Goal: Task Accomplishment & Management: Use online tool/utility

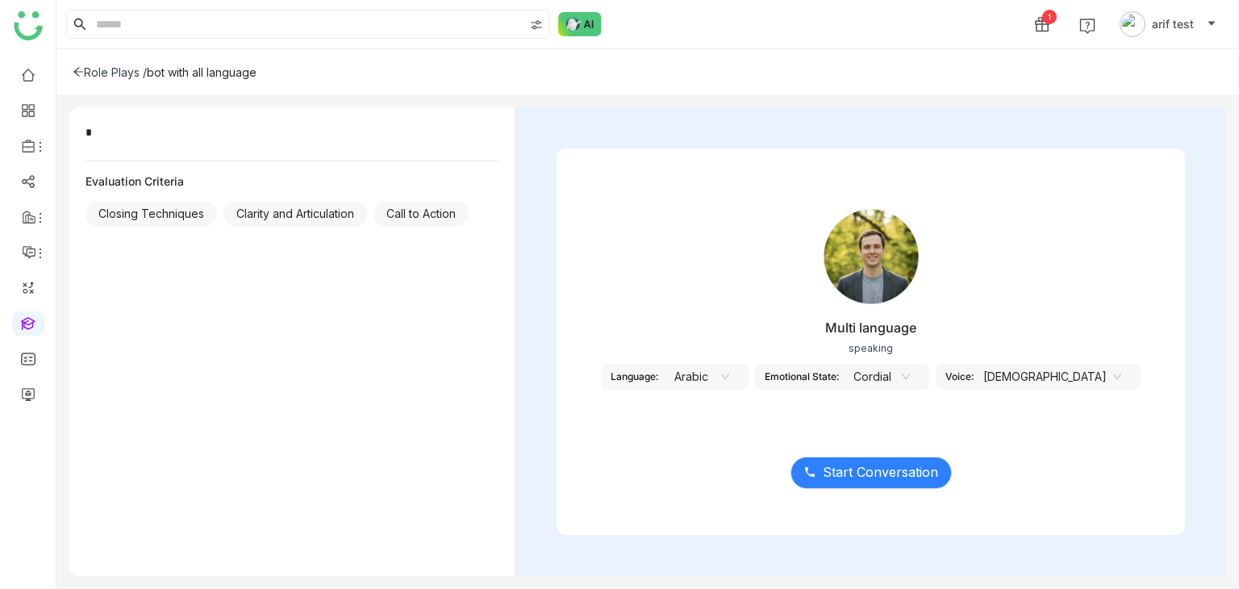
click at [196, 270] on div "* Evaluation Criteria Closing Techniques Clarity and Articulation Call to Action" at bounding box center [292, 341] width 446 height 469
click at [888, 475] on span "Start Conversation" at bounding box center [880, 472] width 115 height 20
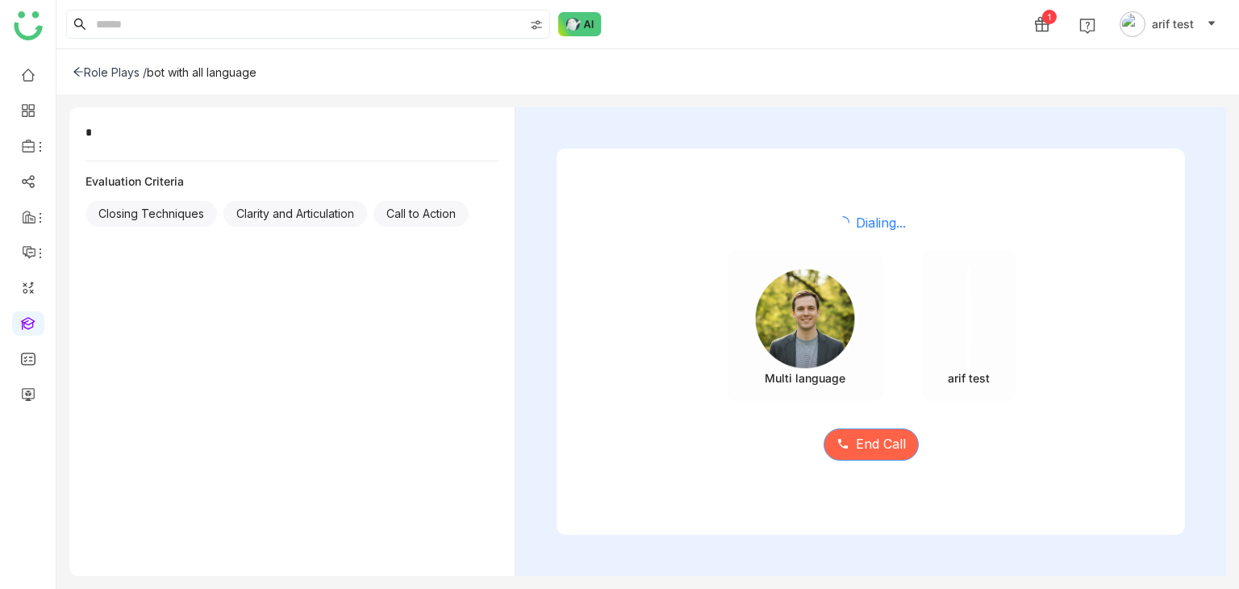
click at [878, 440] on span "End Call" at bounding box center [881, 444] width 50 height 20
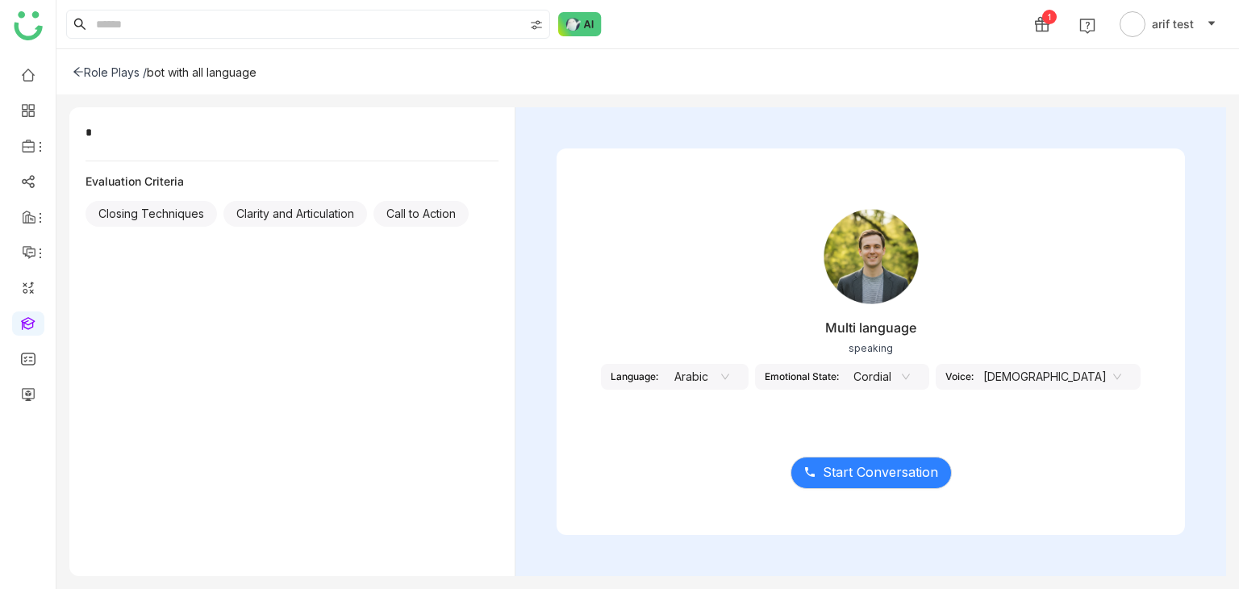
click at [825, 381] on div "Emotional State:" at bounding box center [802, 376] width 74 height 12
click at [910, 370] on nz-select-item "Cordial" at bounding box center [879, 377] width 61 height 24
click at [729, 378] on nz-select-item "Arabic" at bounding box center [698, 377] width 61 height 24
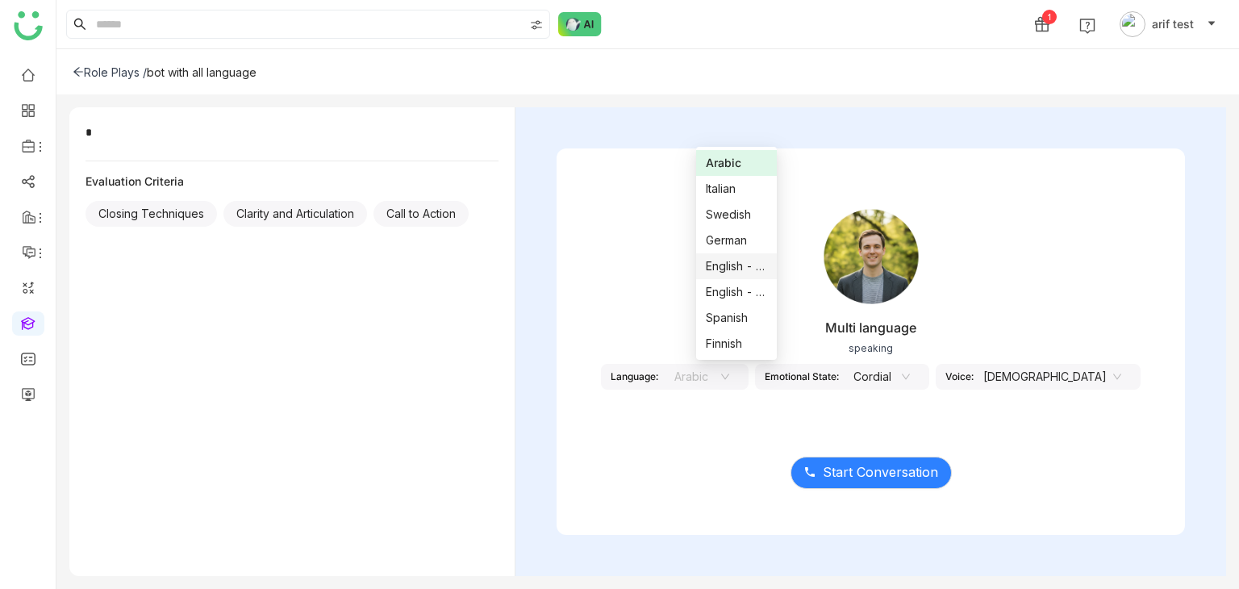
scroll to position [129, 0]
click at [730, 320] on div "Mandarin" at bounding box center [736, 318] width 61 height 18
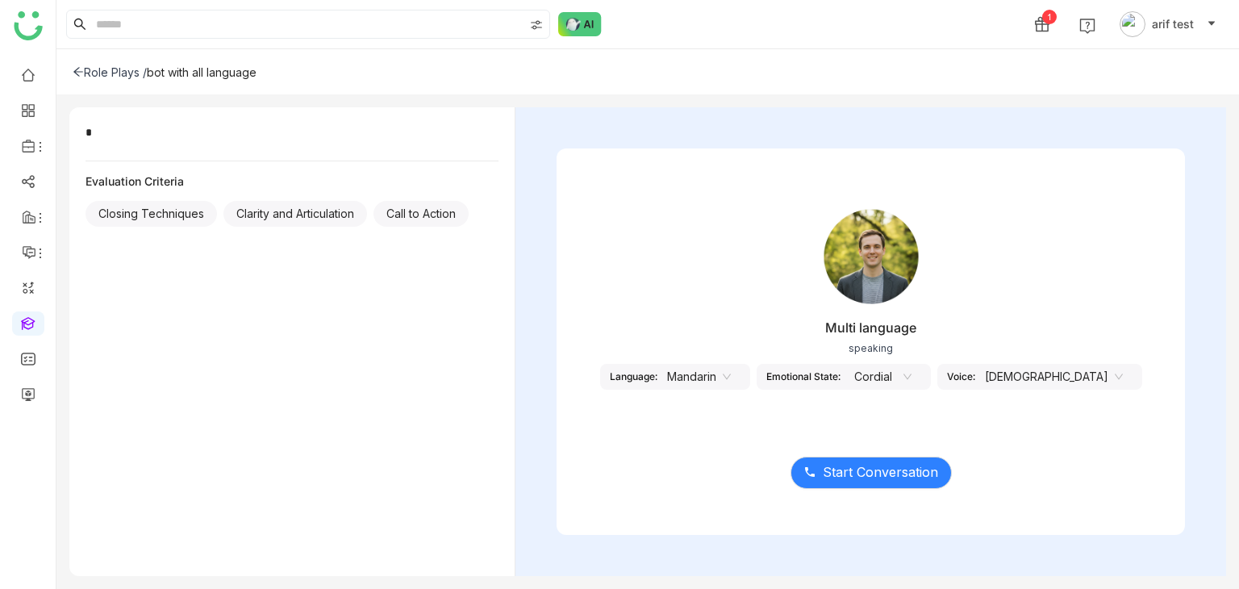
click at [731, 372] on nz-select-item "Mandarin" at bounding box center [699, 377] width 64 height 24
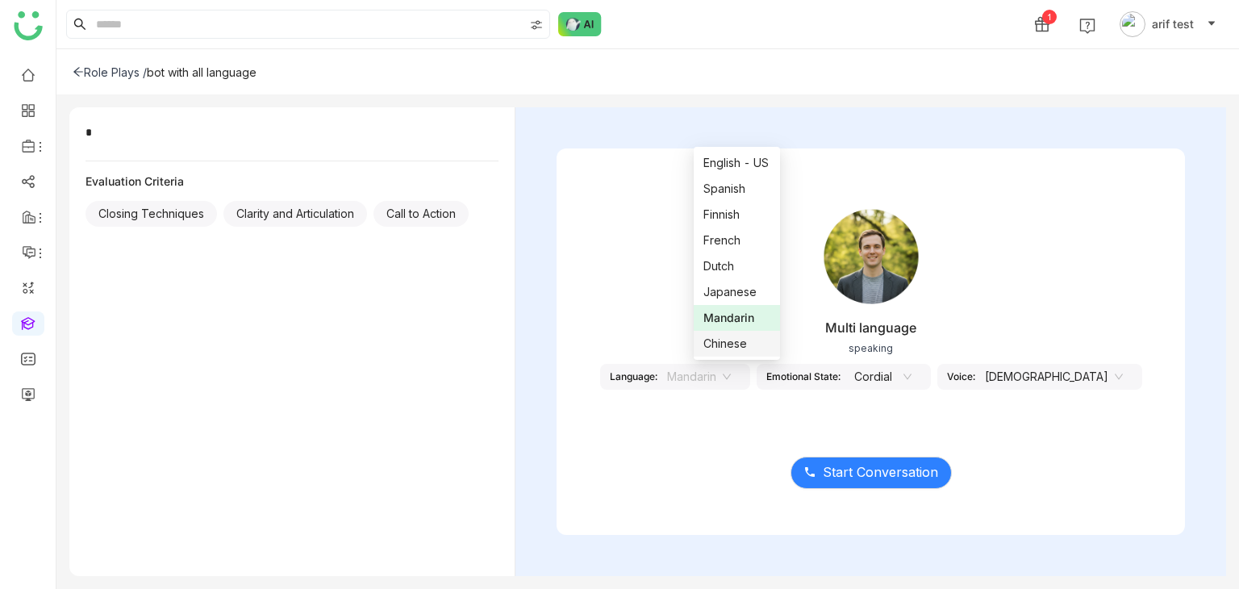
click at [739, 340] on div "Chinese" at bounding box center [738, 344] width 68 height 18
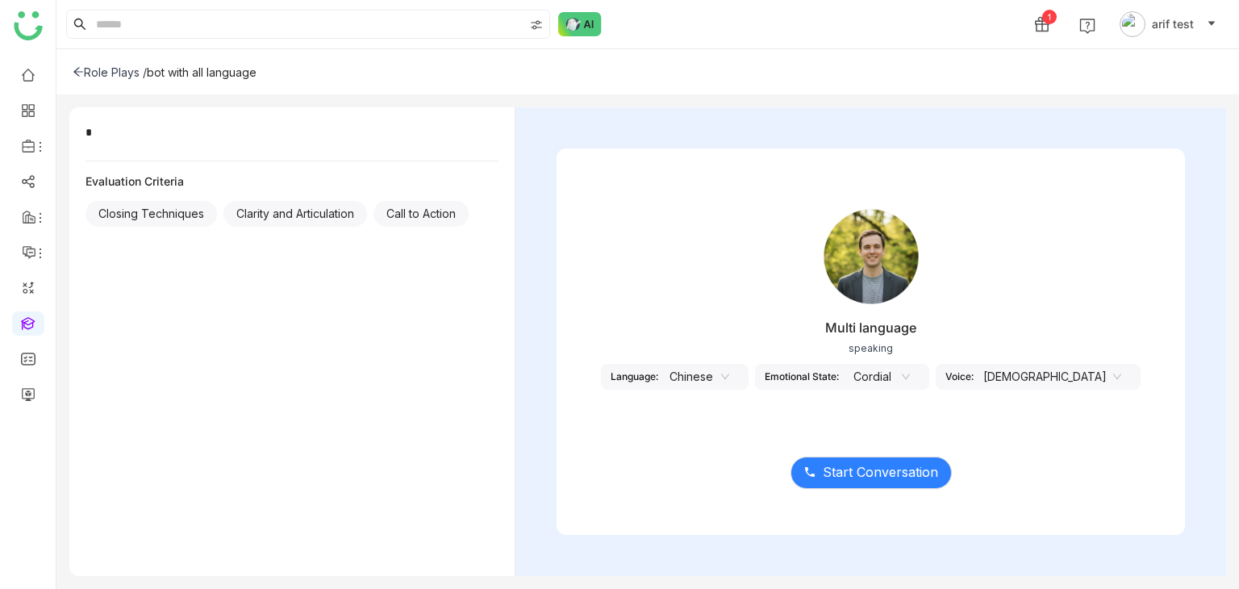
click at [729, 384] on nz-select-item "Chinese" at bounding box center [698, 377] width 61 height 24
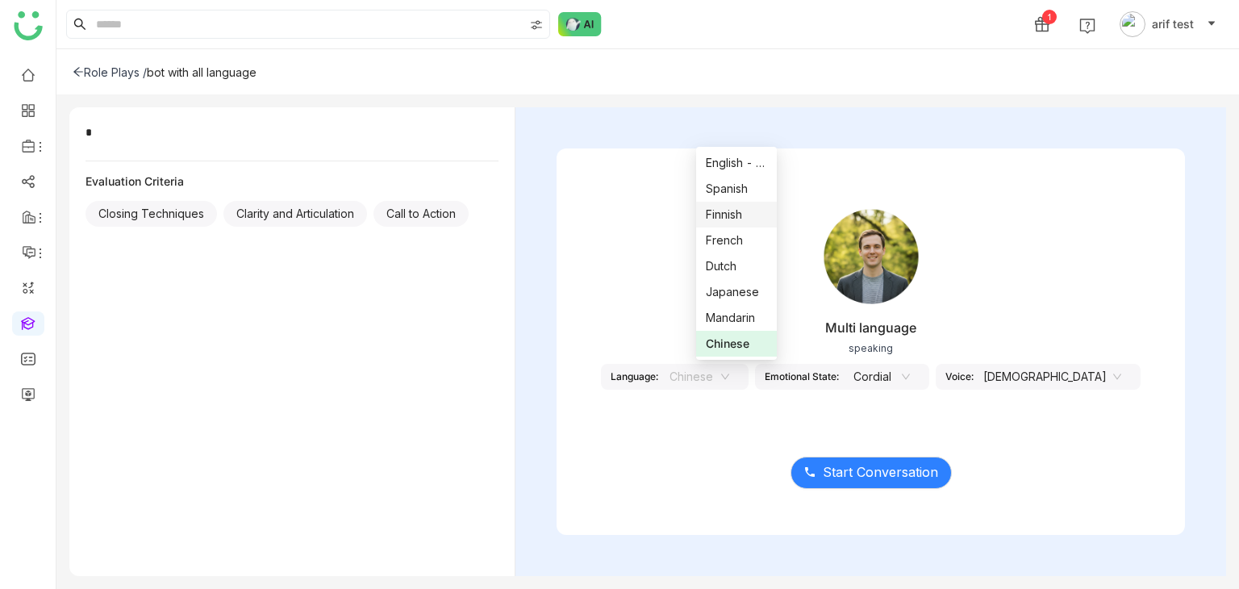
scroll to position [0, 0]
click at [742, 256] on nz-option-item "English - India" at bounding box center [736, 266] width 81 height 26
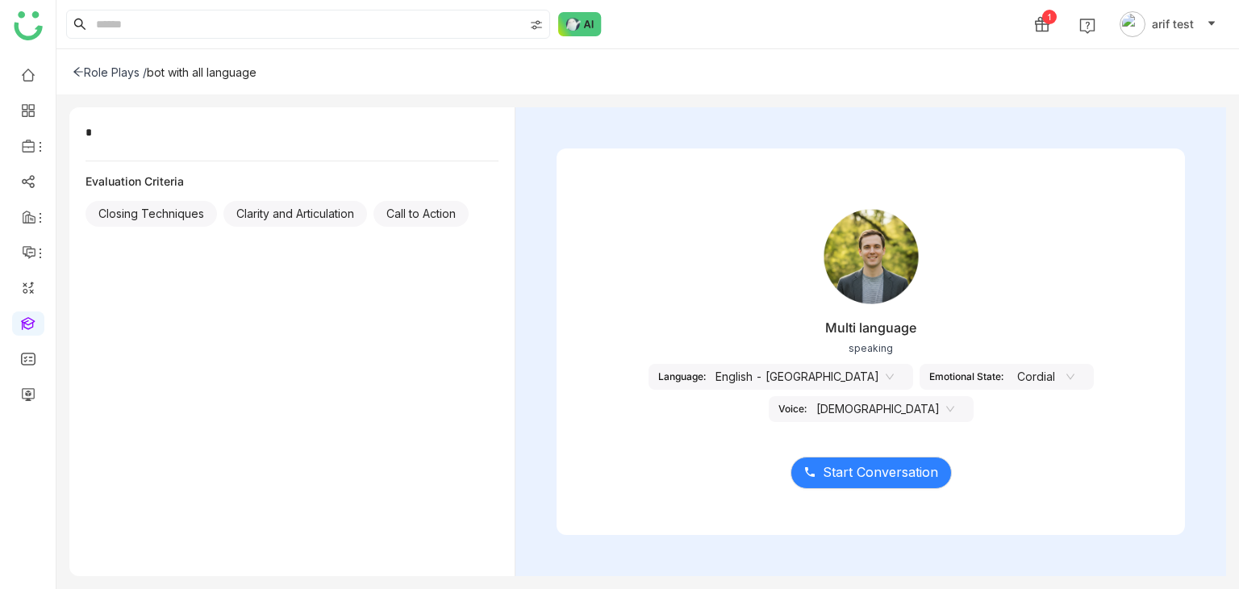
click at [964, 396] on nz-select-top-control "Male" at bounding box center [885, 409] width 157 height 26
click at [1013, 385] on nz-select-item "Cordial" at bounding box center [1043, 377] width 61 height 24
click at [842, 407] on div "Multi language speaking Language: English - India Emotional State: Cordial Voic…" at bounding box center [871, 308] width 629 height 242
click at [955, 397] on nz-select-item "Male" at bounding box center [886, 409] width 138 height 24
click at [1081, 444] on nz-option-item "Female" at bounding box center [1070, 434] width 81 height 26
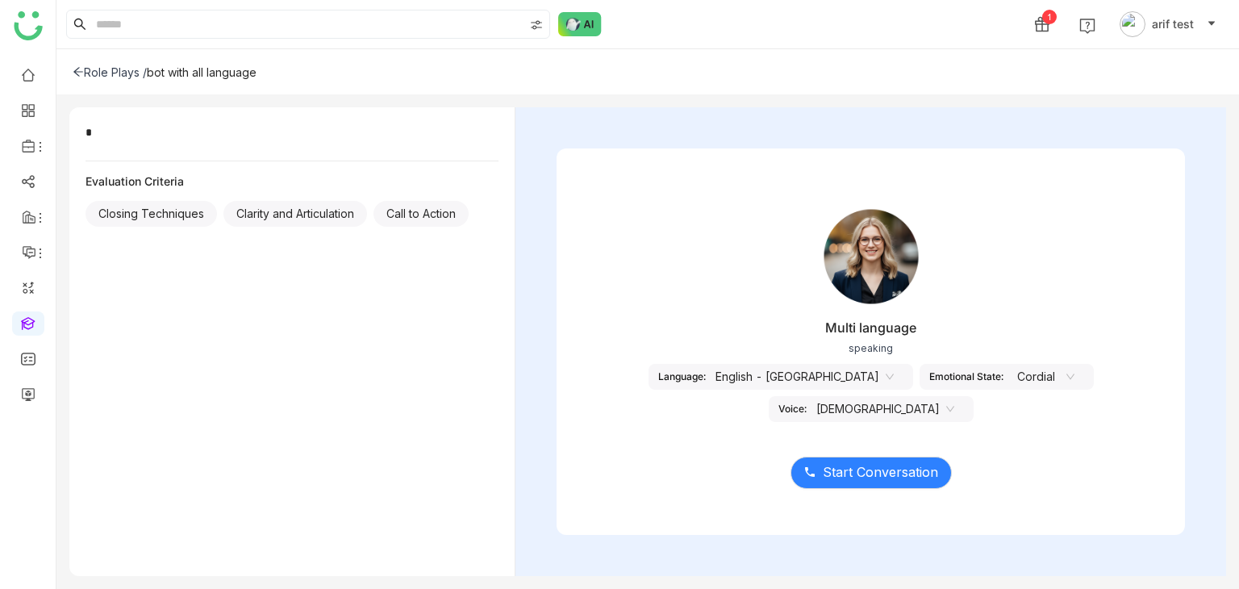
click at [955, 397] on nz-select-item "Female" at bounding box center [886, 409] width 138 height 24
click at [1089, 407] on div "Male" at bounding box center [1069, 408] width 61 height 18
click at [1013, 386] on nz-select-item "Cordial" at bounding box center [1043, 377] width 61 height 24
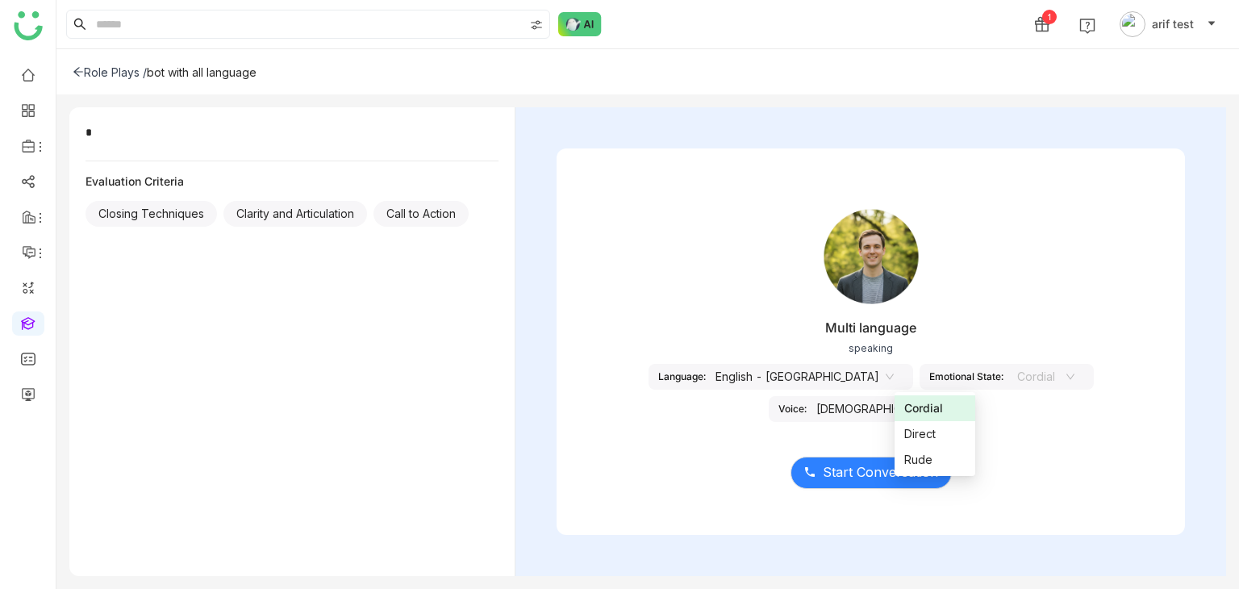
click at [936, 412] on div "Cordial" at bounding box center [935, 408] width 61 height 18
click at [864, 401] on div "Multi language speaking Language: English - India Emotional State: Cordial Voic…" at bounding box center [871, 308] width 629 height 242
click at [857, 479] on span "Start Conversation" at bounding box center [880, 472] width 115 height 20
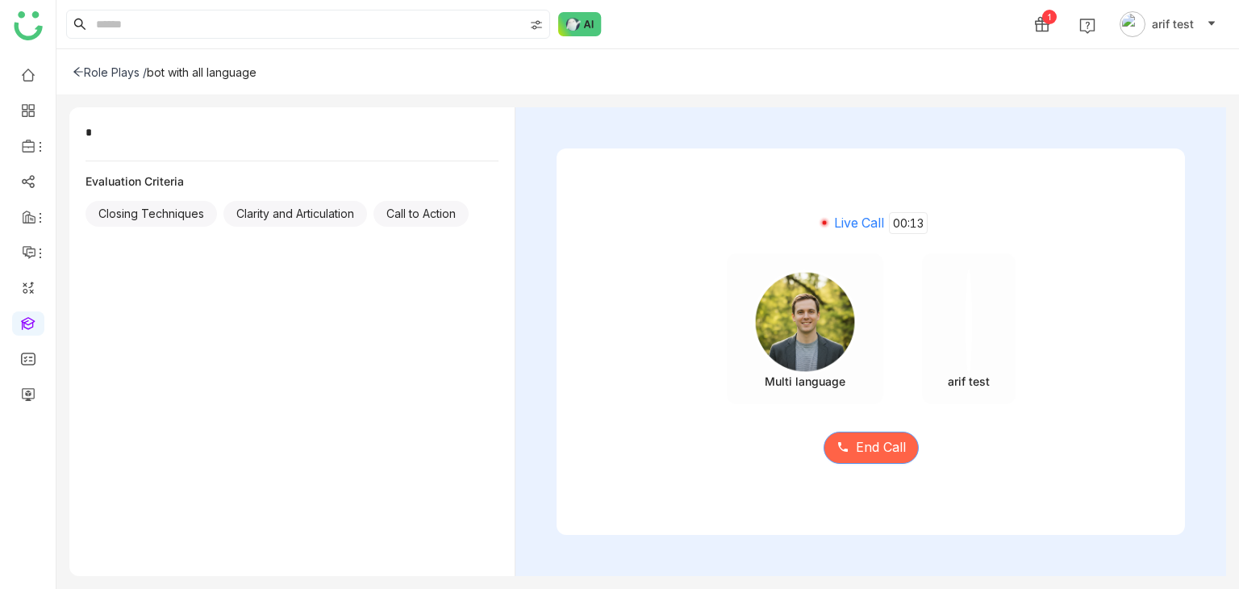
click at [876, 445] on span "End Call" at bounding box center [881, 447] width 50 height 20
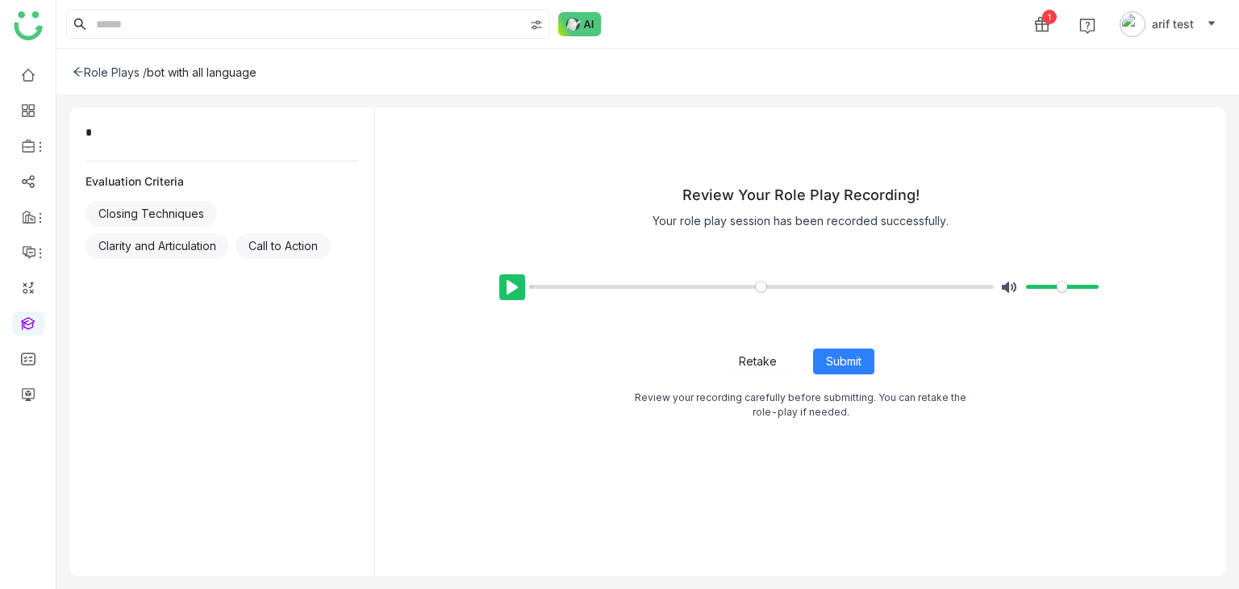
click at [516, 282] on button "Pause Play" at bounding box center [512, 287] width 26 height 26
click at [771, 367] on span "Retake" at bounding box center [758, 362] width 38 height 18
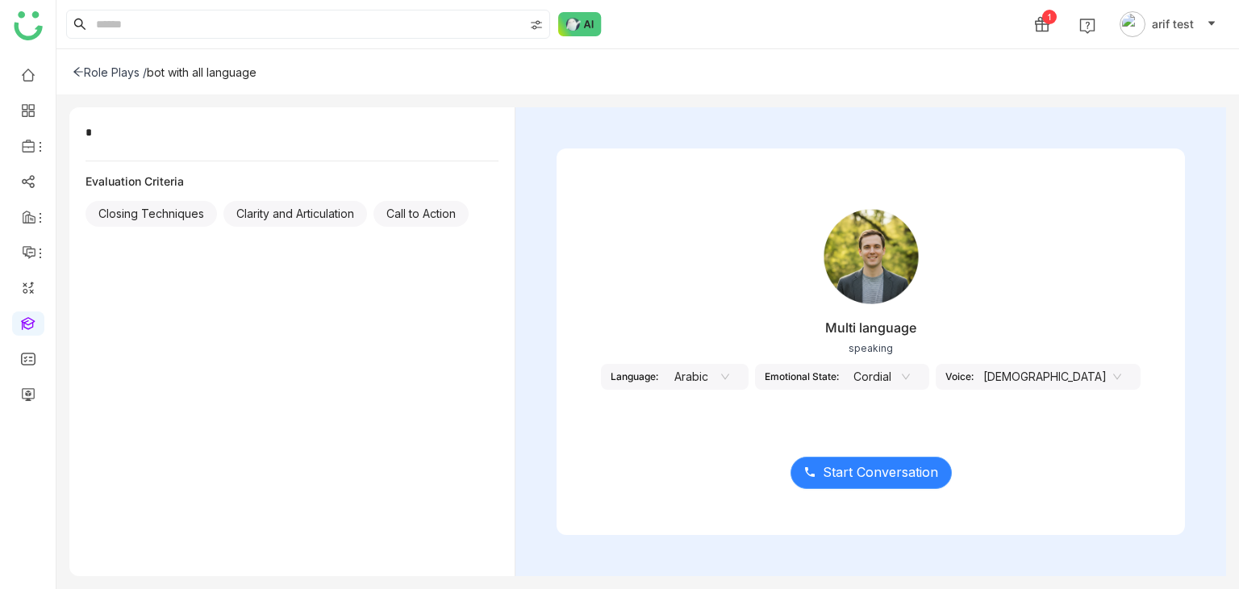
click at [888, 472] on span "Start Conversation" at bounding box center [880, 472] width 115 height 20
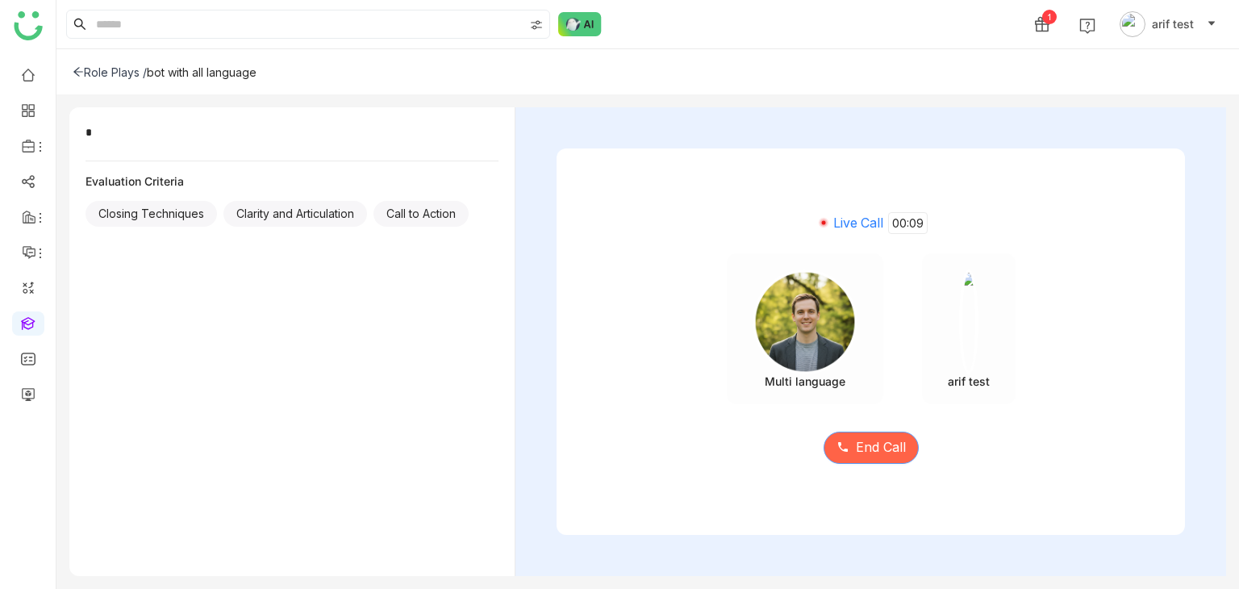
click at [891, 446] on span "End Call" at bounding box center [881, 447] width 50 height 20
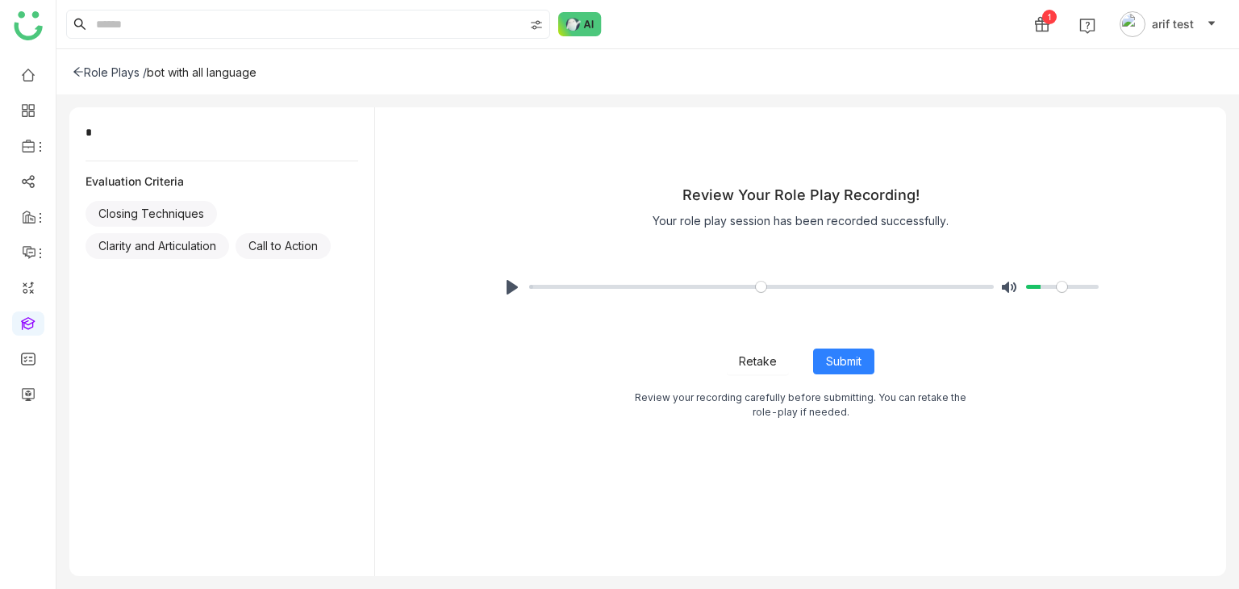
type input "***"
click at [1045, 282] on input "Volume" at bounding box center [1062, 286] width 73 height 15
click at [508, 282] on button "Pause Play" at bounding box center [512, 287] width 26 height 26
click at [744, 370] on button "Retake" at bounding box center [758, 362] width 62 height 26
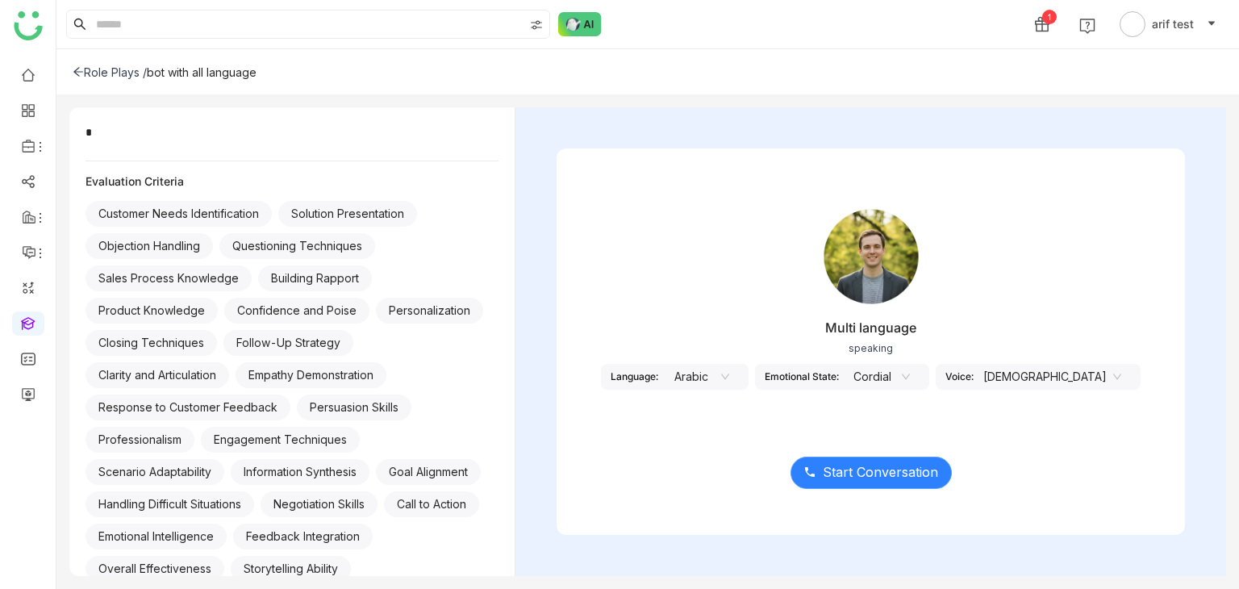
click at [878, 474] on span "Start Conversation" at bounding box center [880, 472] width 115 height 20
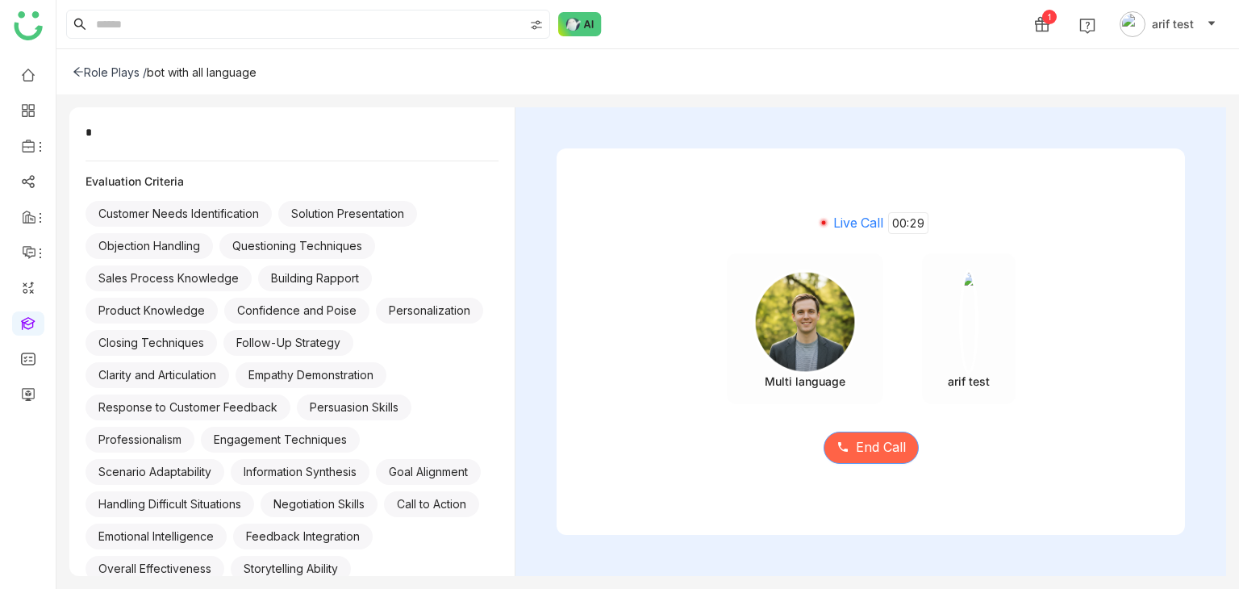
click at [869, 448] on span "End Call" at bounding box center [881, 447] width 50 height 20
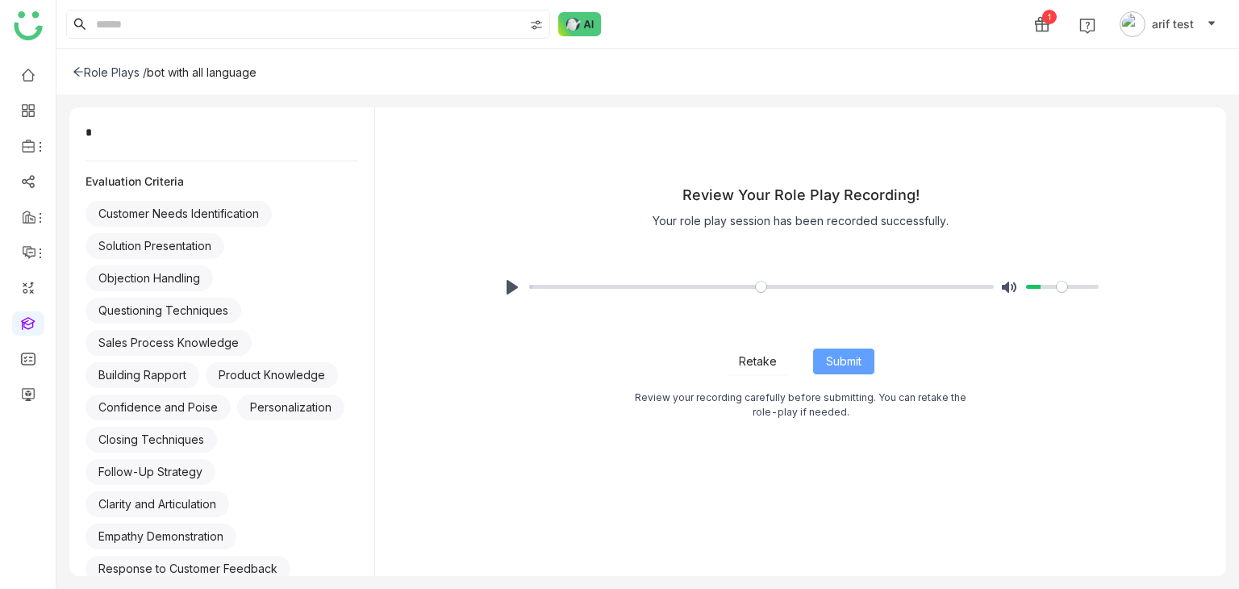
click at [855, 357] on span "Submit" at bounding box center [844, 362] width 36 height 18
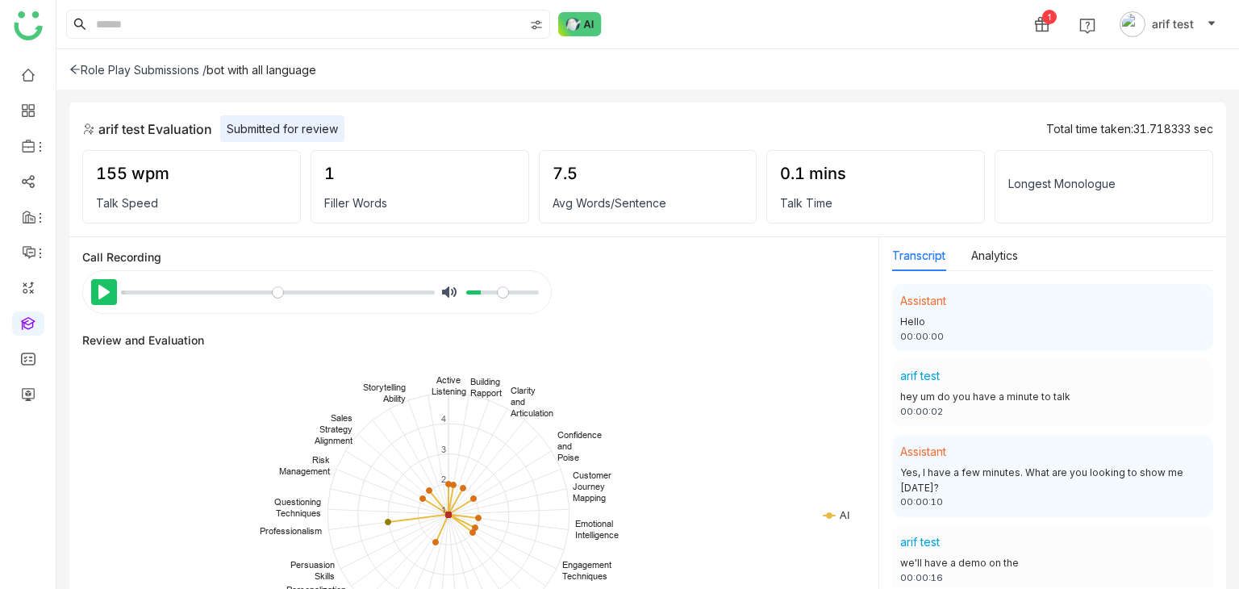
click at [107, 282] on button "Pause Play" at bounding box center [104, 292] width 26 height 26
click at [84, 66] on div "Role Play Submissions /" at bounding box center [137, 70] width 137 height 14
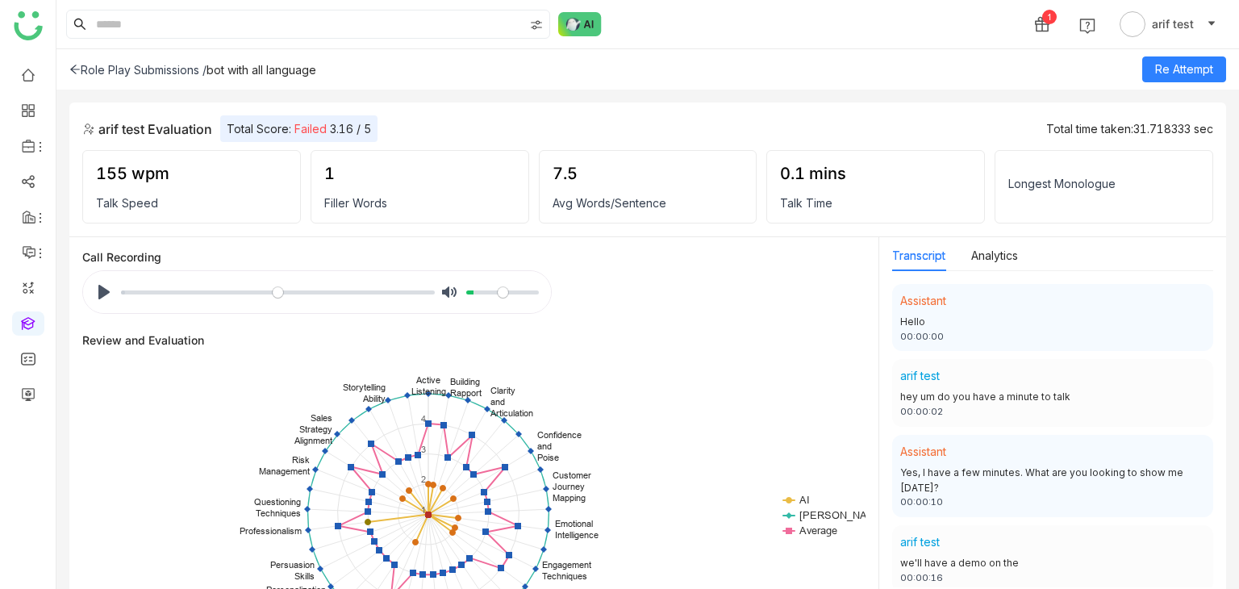
type input "*"
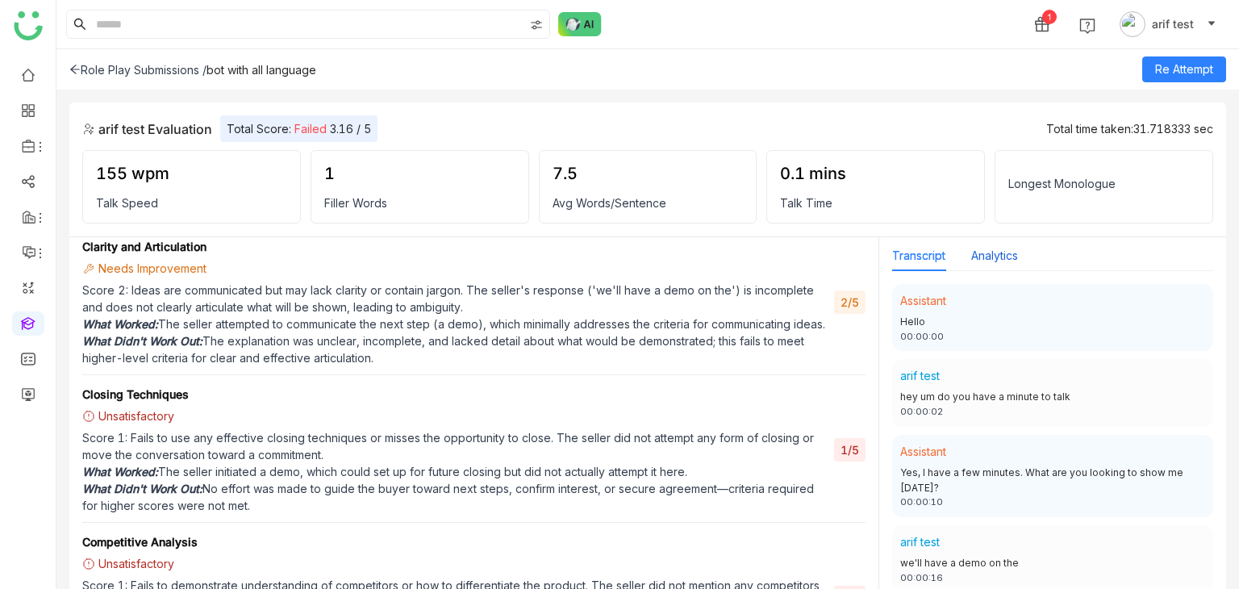
click at [994, 259] on button "Analytics" at bounding box center [995, 256] width 47 height 18
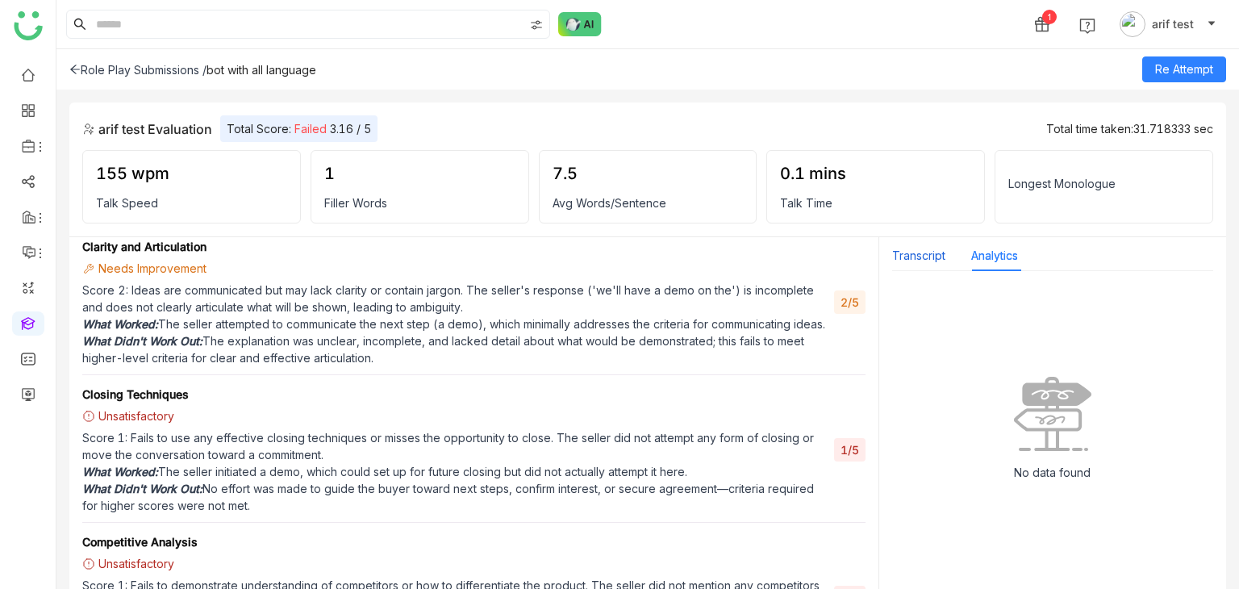
click at [930, 259] on button "Transcript" at bounding box center [918, 256] width 53 height 18
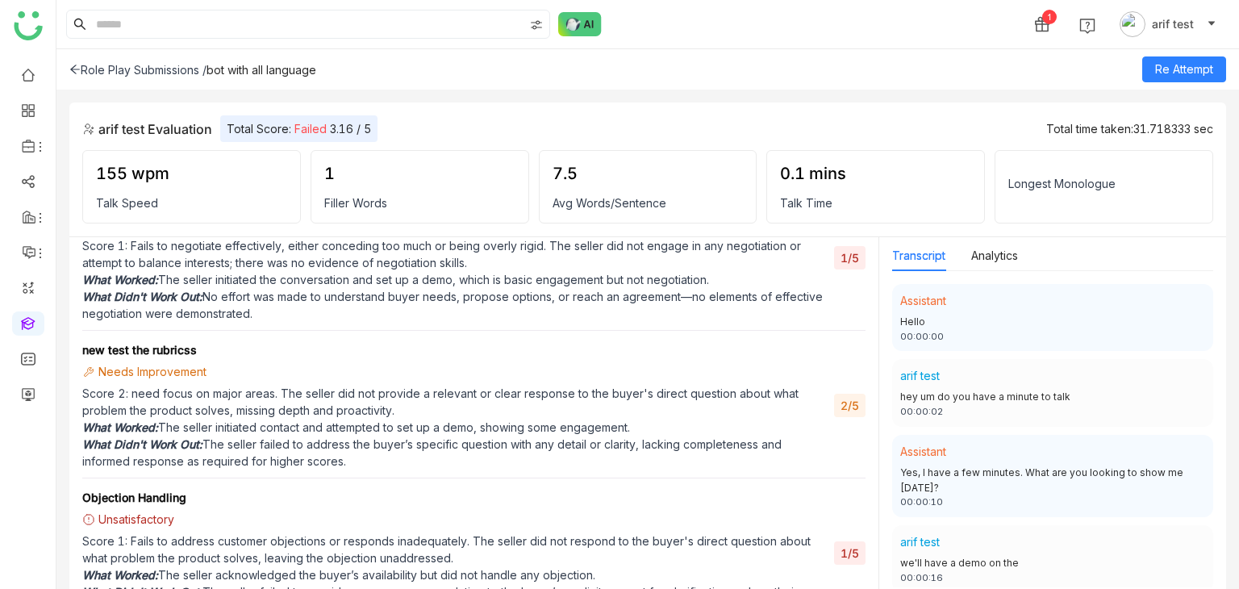
scroll to position [3488, 0]
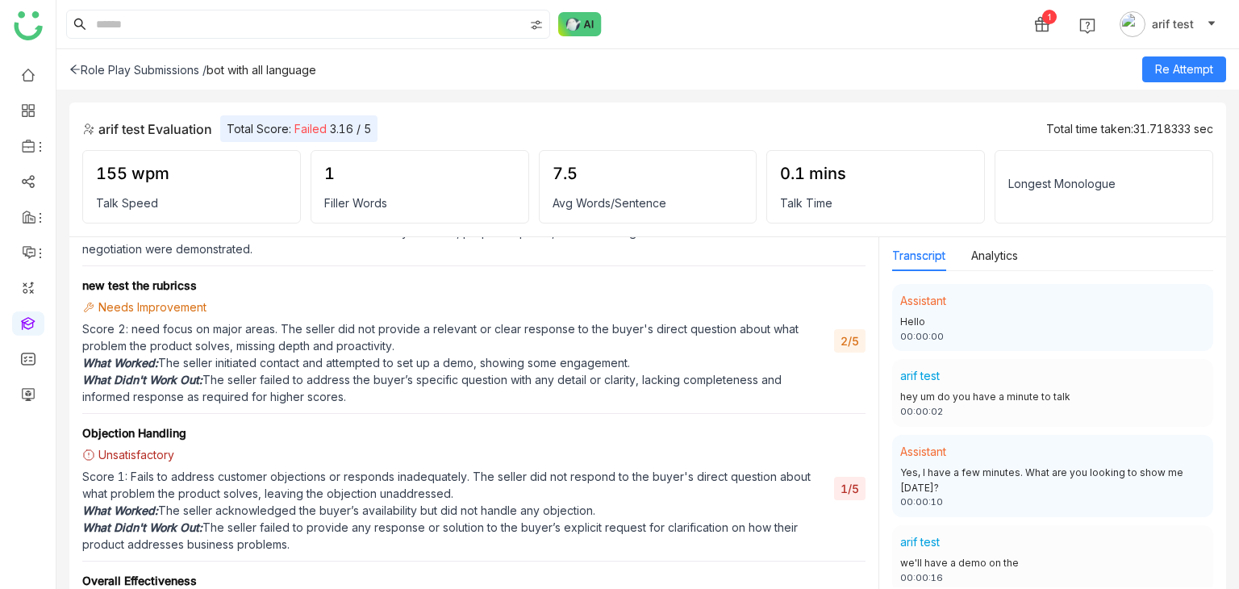
click at [77, 69] on icon at bounding box center [74, 69] width 11 height 11
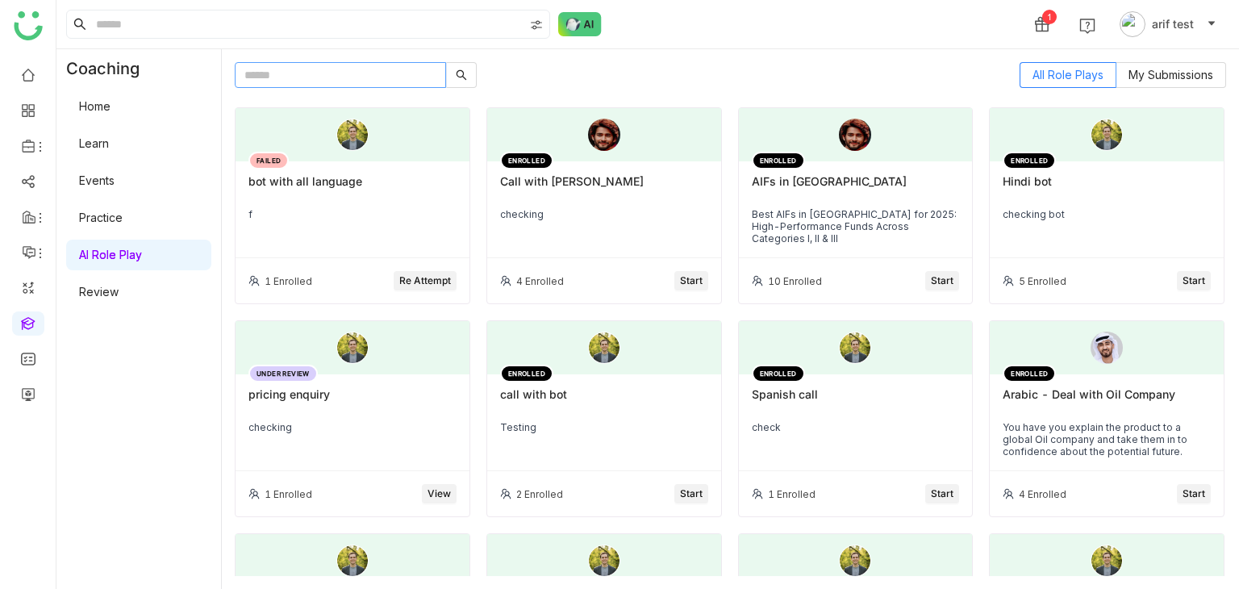
click at [355, 85] on input "text" at bounding box center [340, 75] width 211 height 26
type input "*"
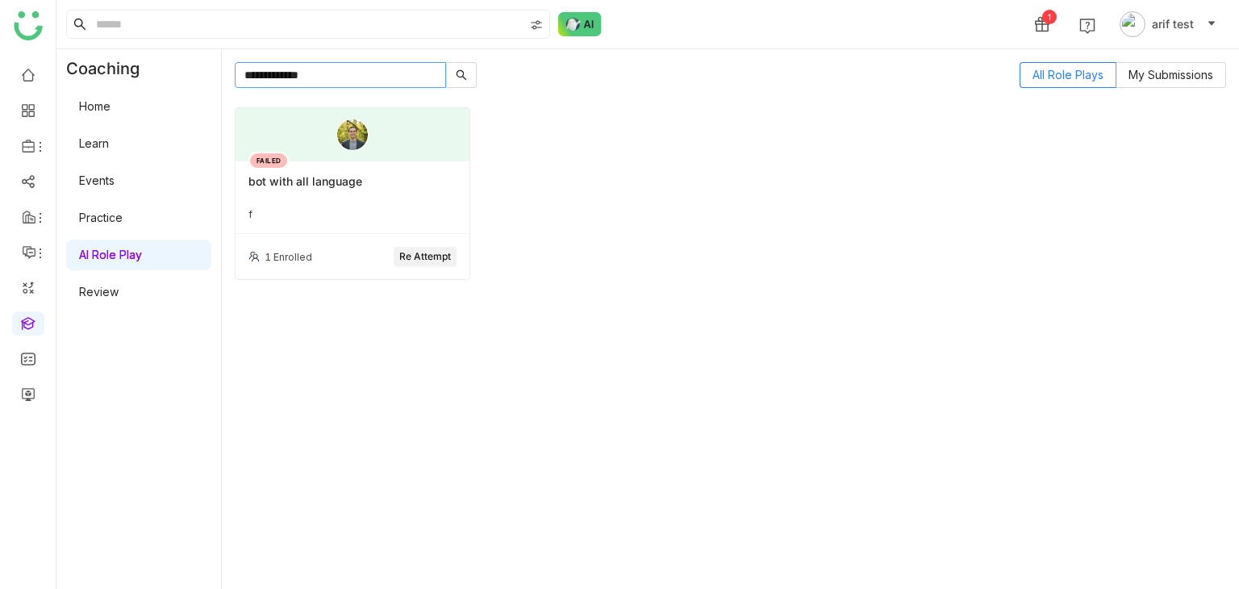
type input "**********"
click at [452, 134] on div at bounding box center [353, 134] width 234 height 53
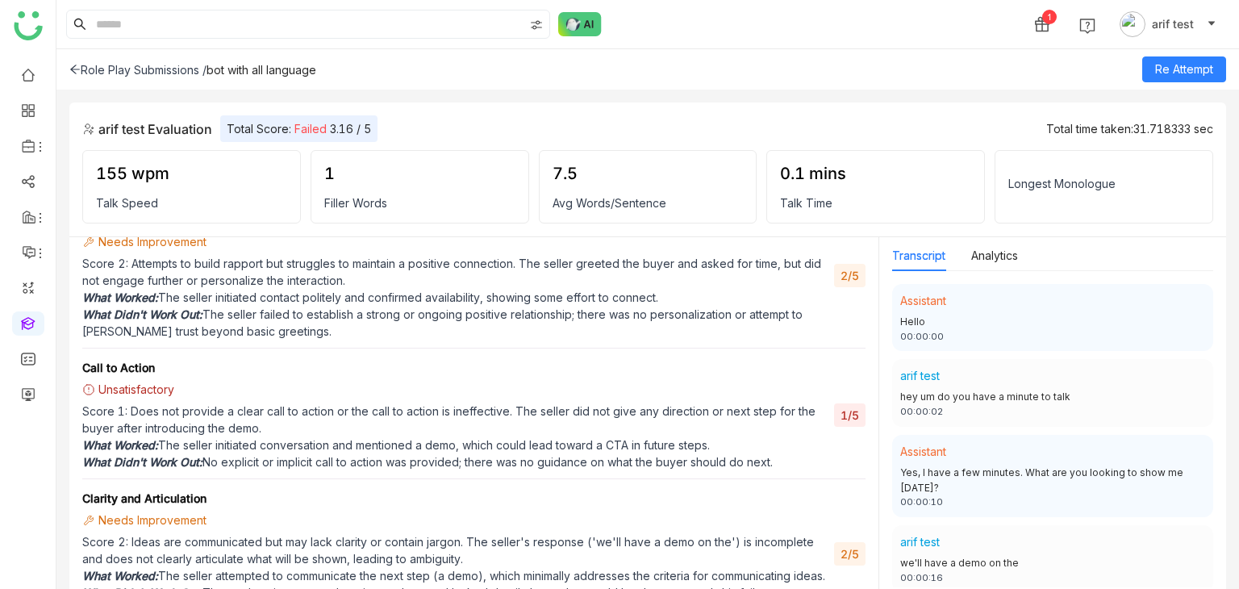
scroll to position [652, 0]
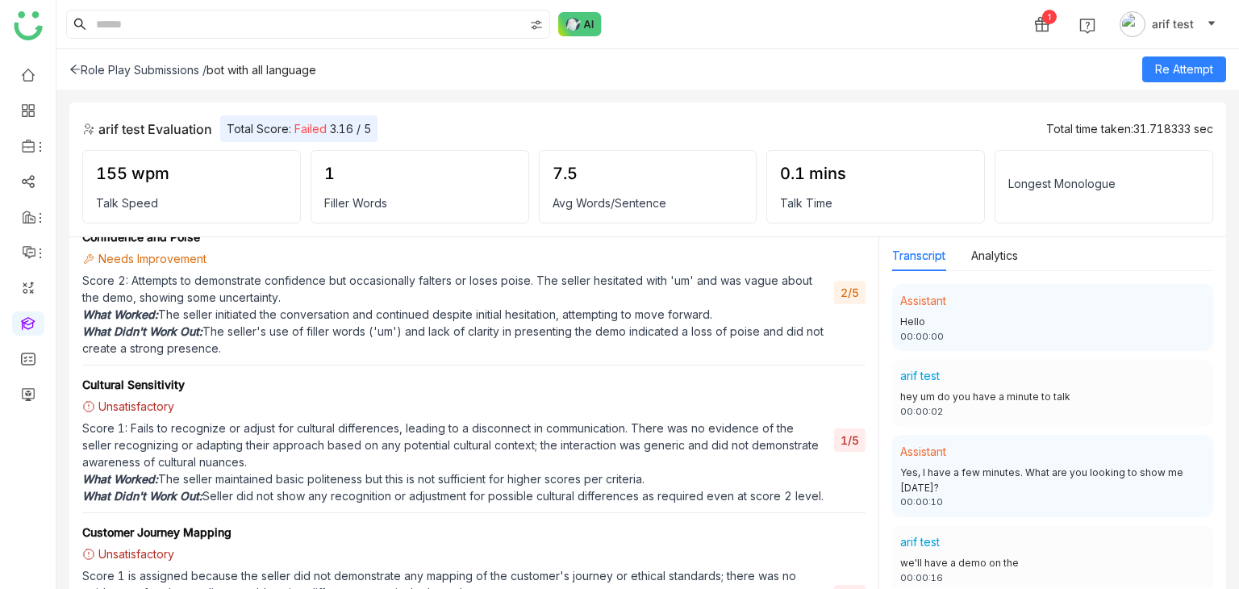
click at [326, 306] on p "Score 2: Attempts to demonstrate confidence but occasionally falters or loses p…" at bounding box center [454, 289] width 744 height 34
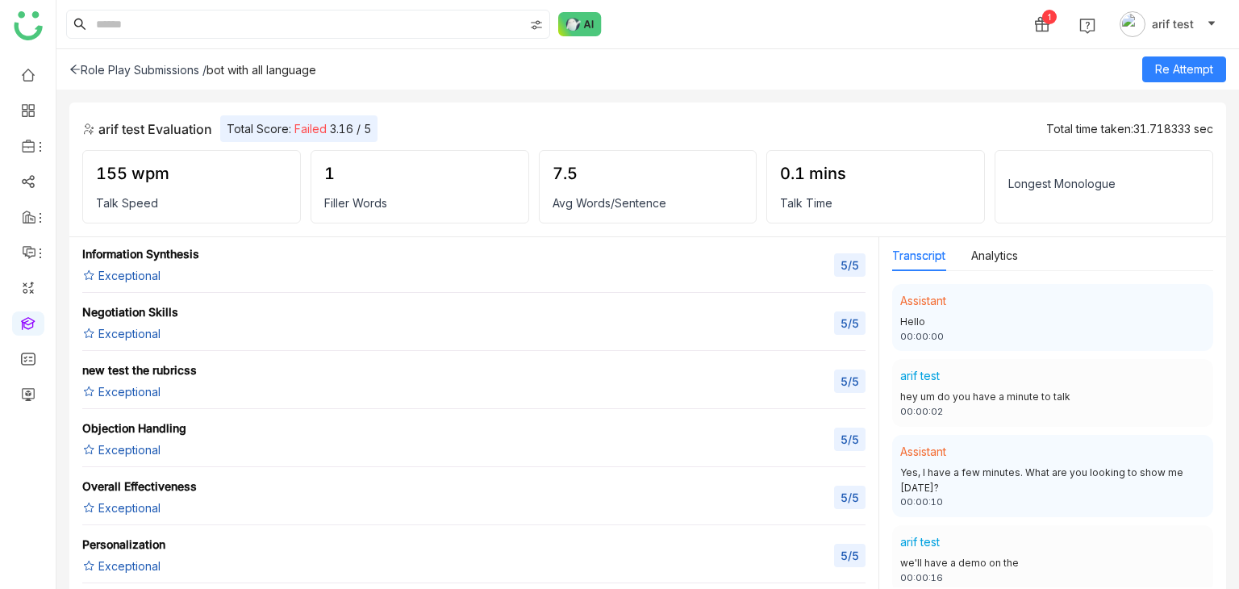
scroll to position [7046, 0]
